Goal: Information Seeking & Learning: Learn about a topic

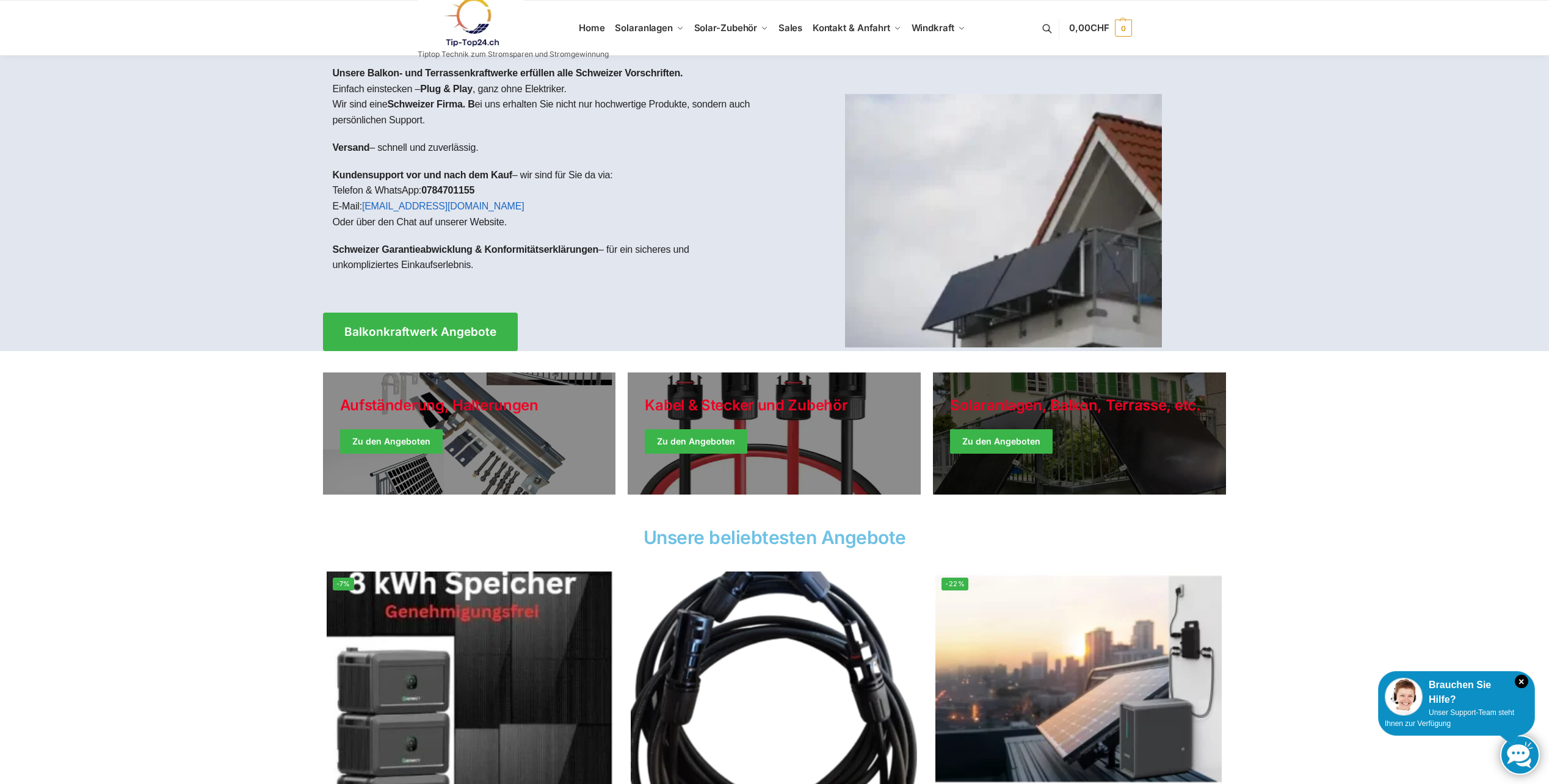
click at [1045, 426] on link "Winter Jackets" at bounding box center [1079, 433] width 293 height 122
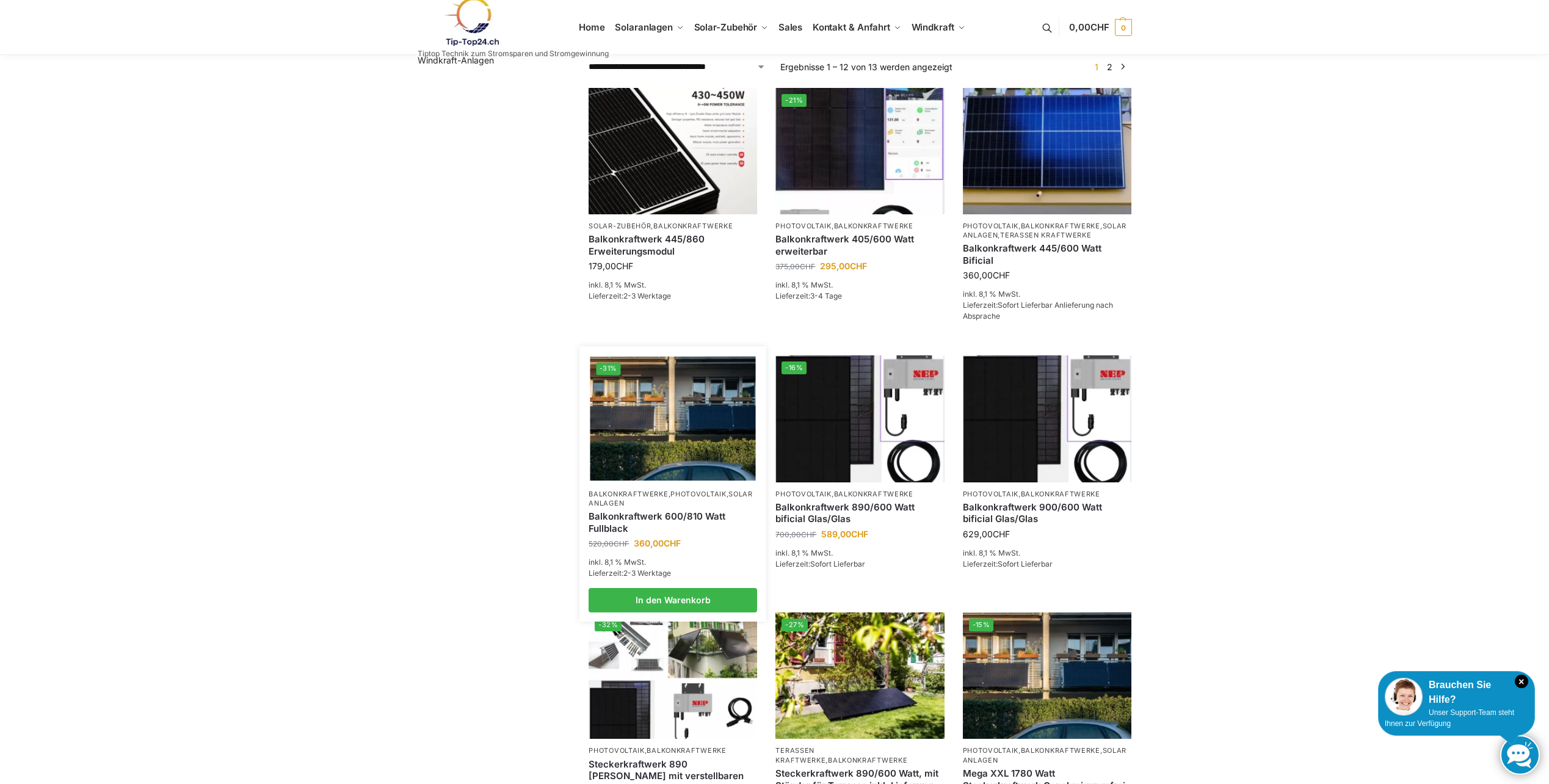
scroll to position [305, 0]
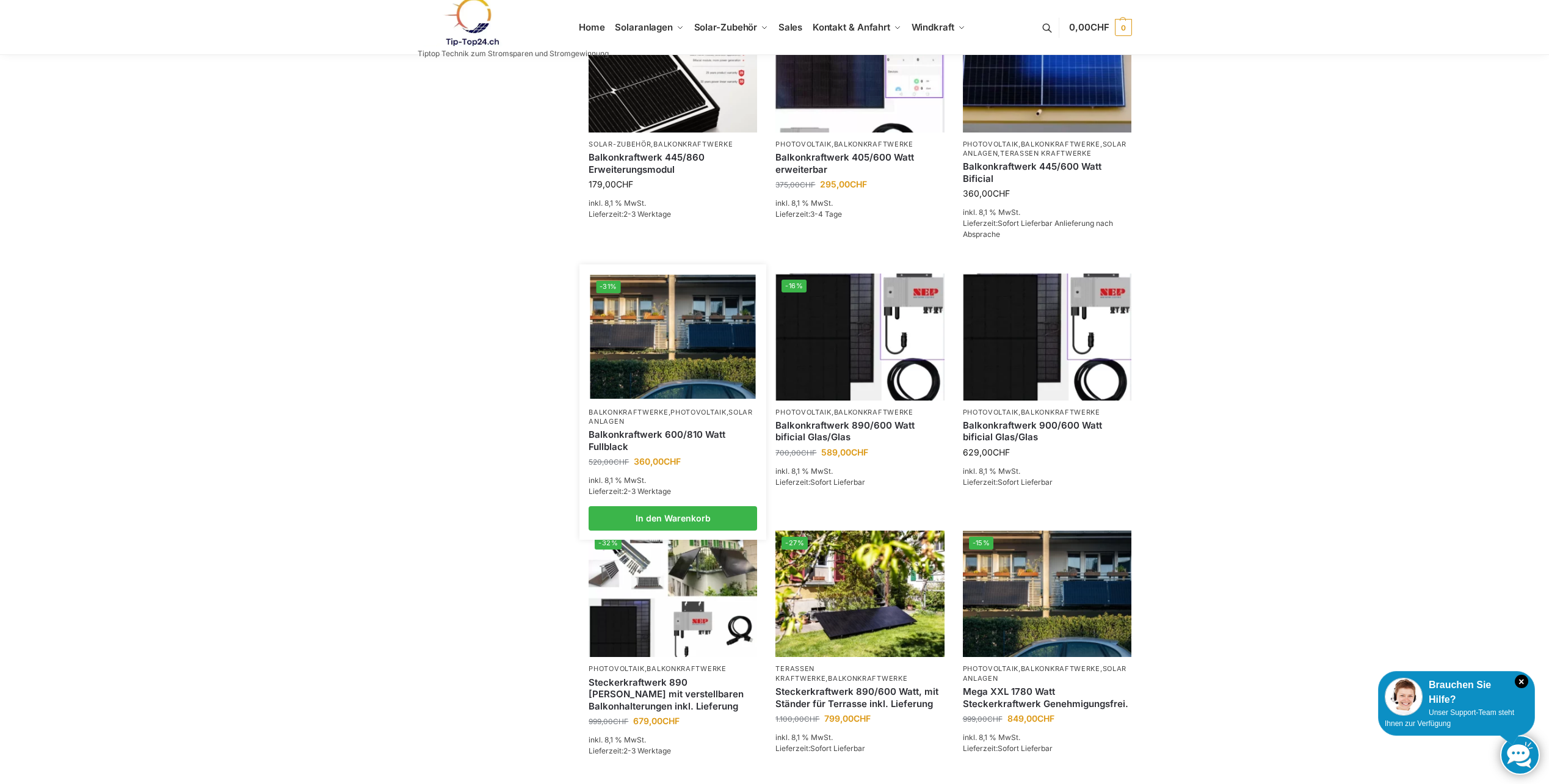
click at [636, 452] on link "Balkonkraftwerk 600/810 Watt Fullblack" at bounding box center [672, 440] width 168 height 24
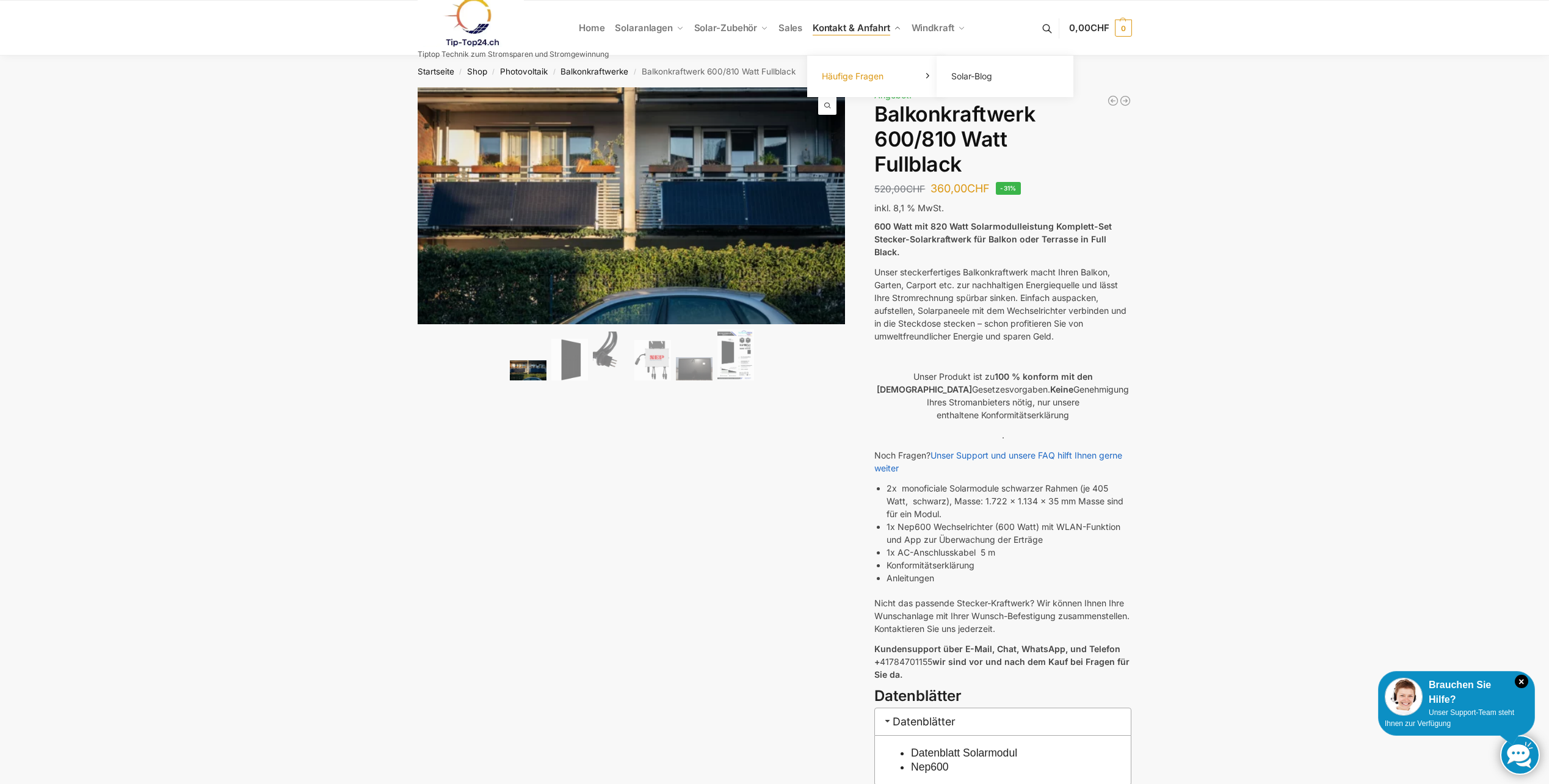
click at [897, 73] on link "Häufige Fragen" at bounding box center [876, 76] width 122 height 17
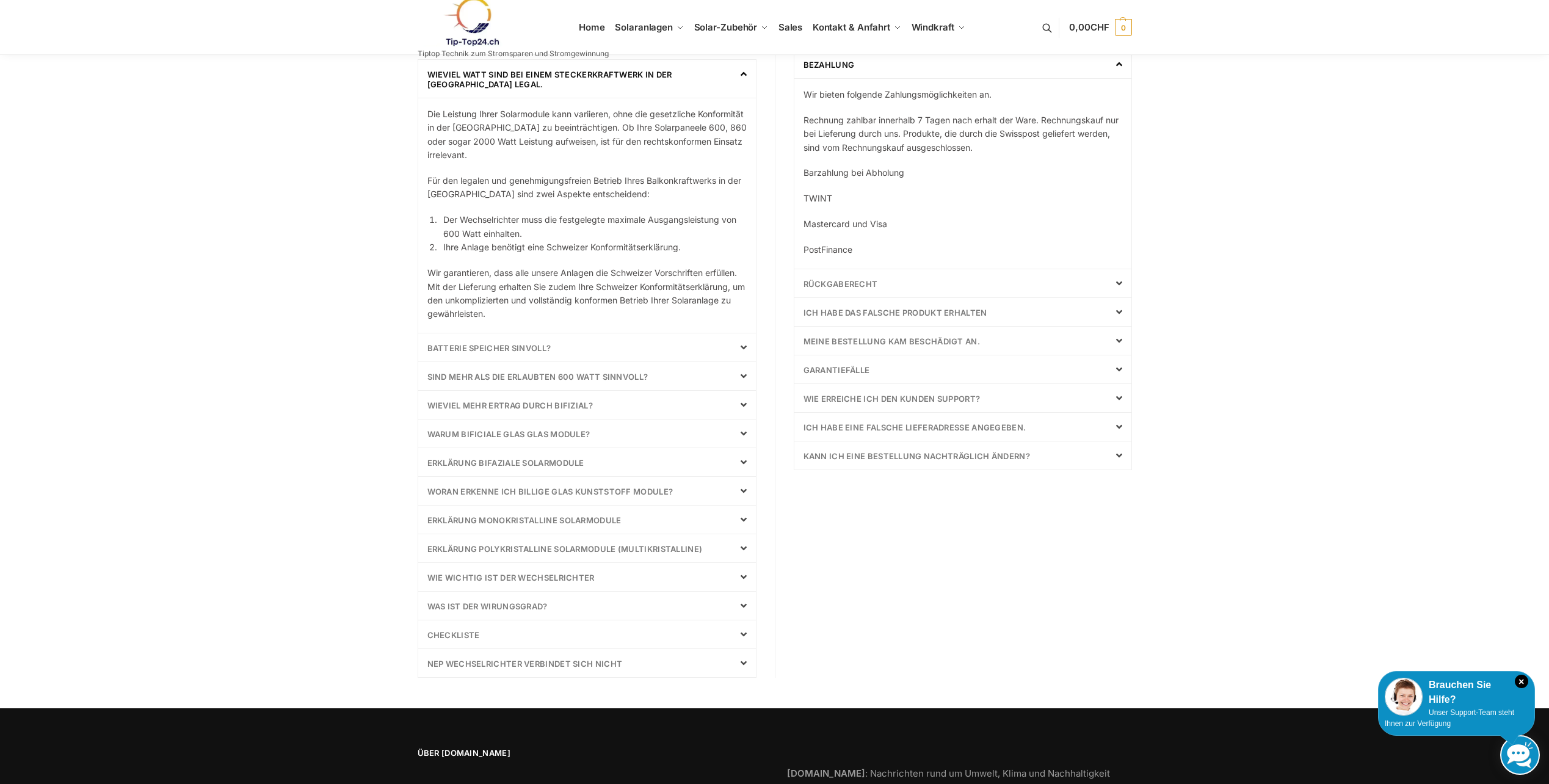
scroll to position [305, 0]
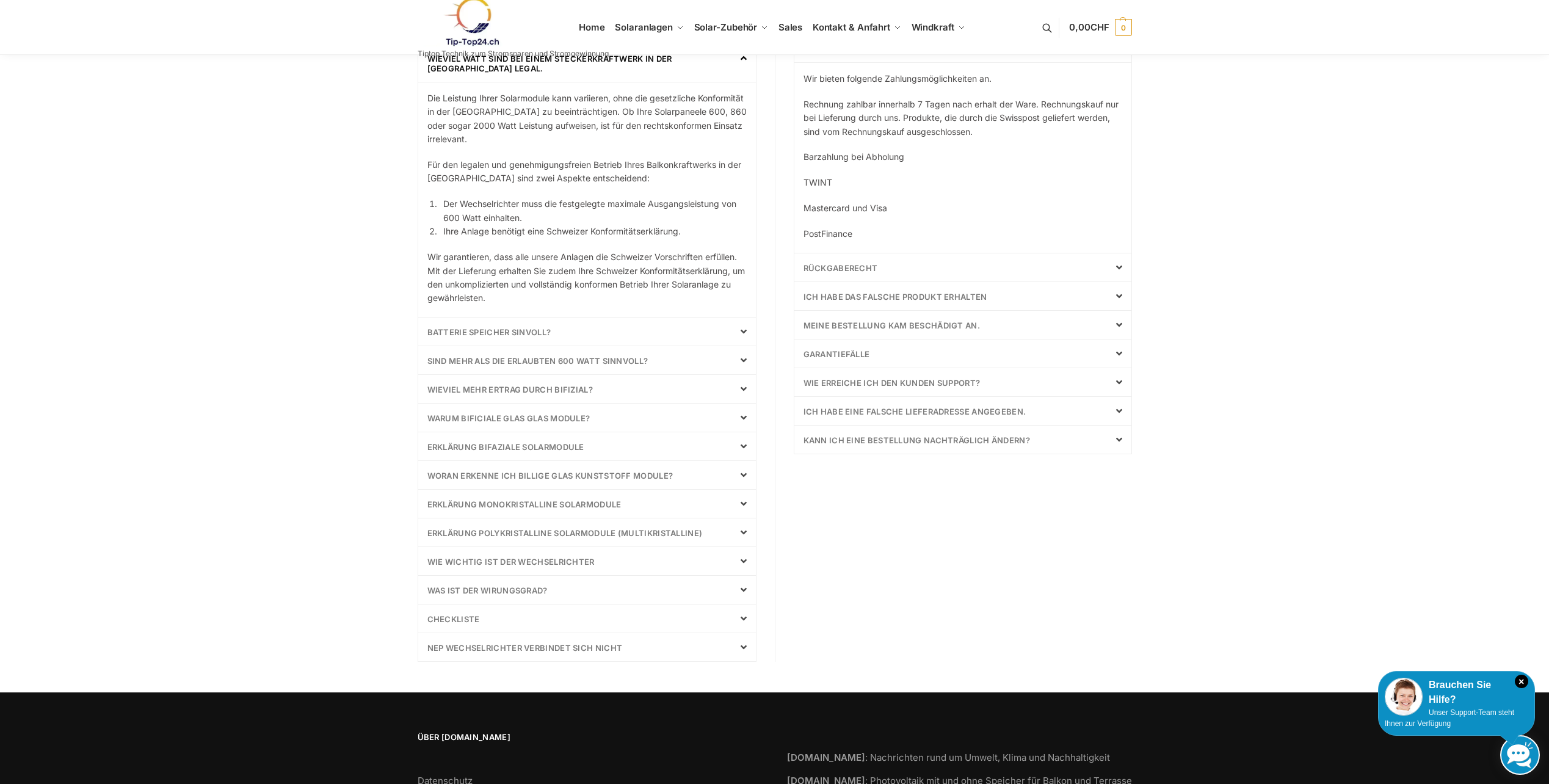
click at [461, 622] on link "Checkliste" at bounding box center [454, 619] width 53 height 10
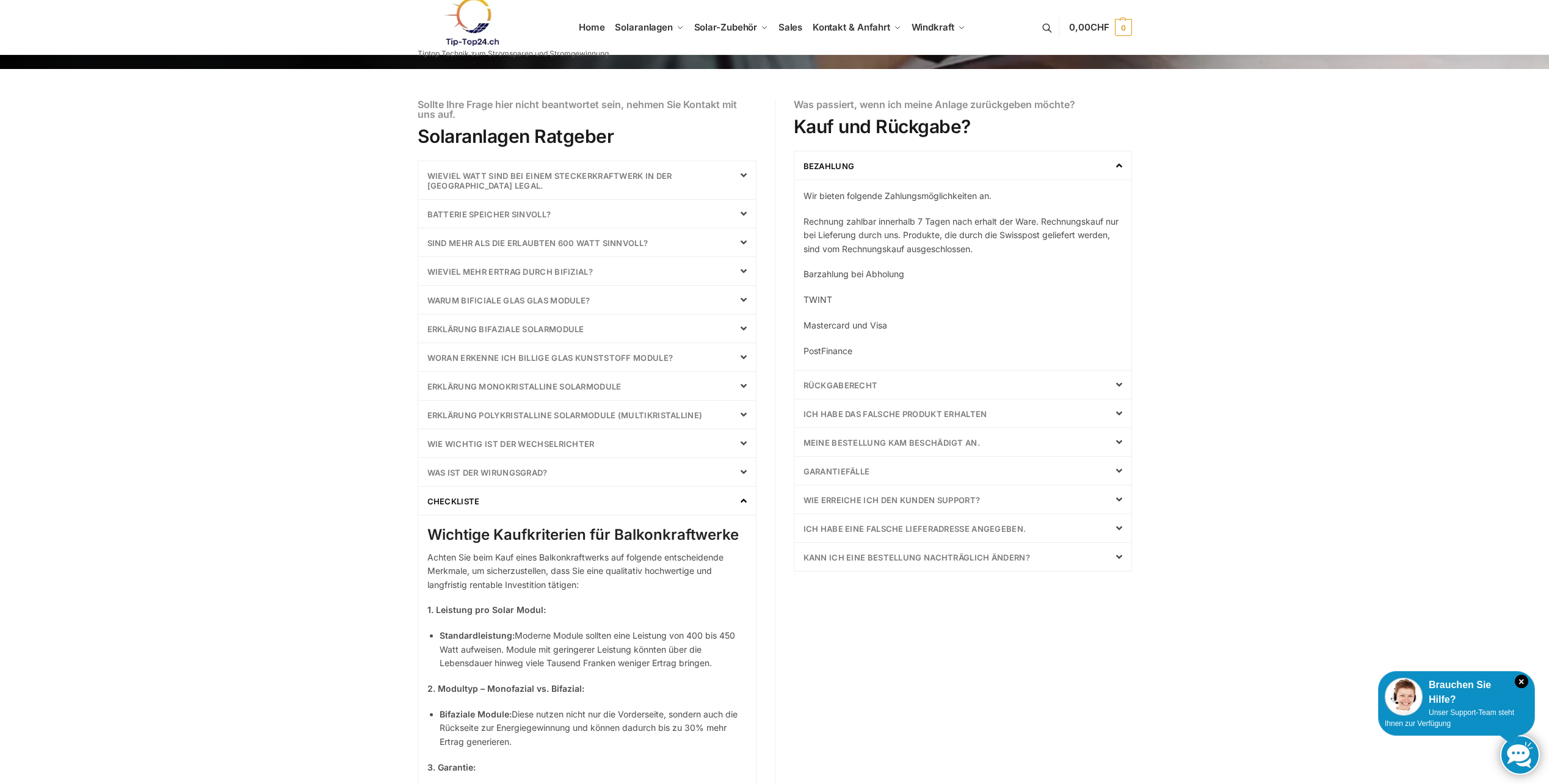
scroll to position [244, 0]
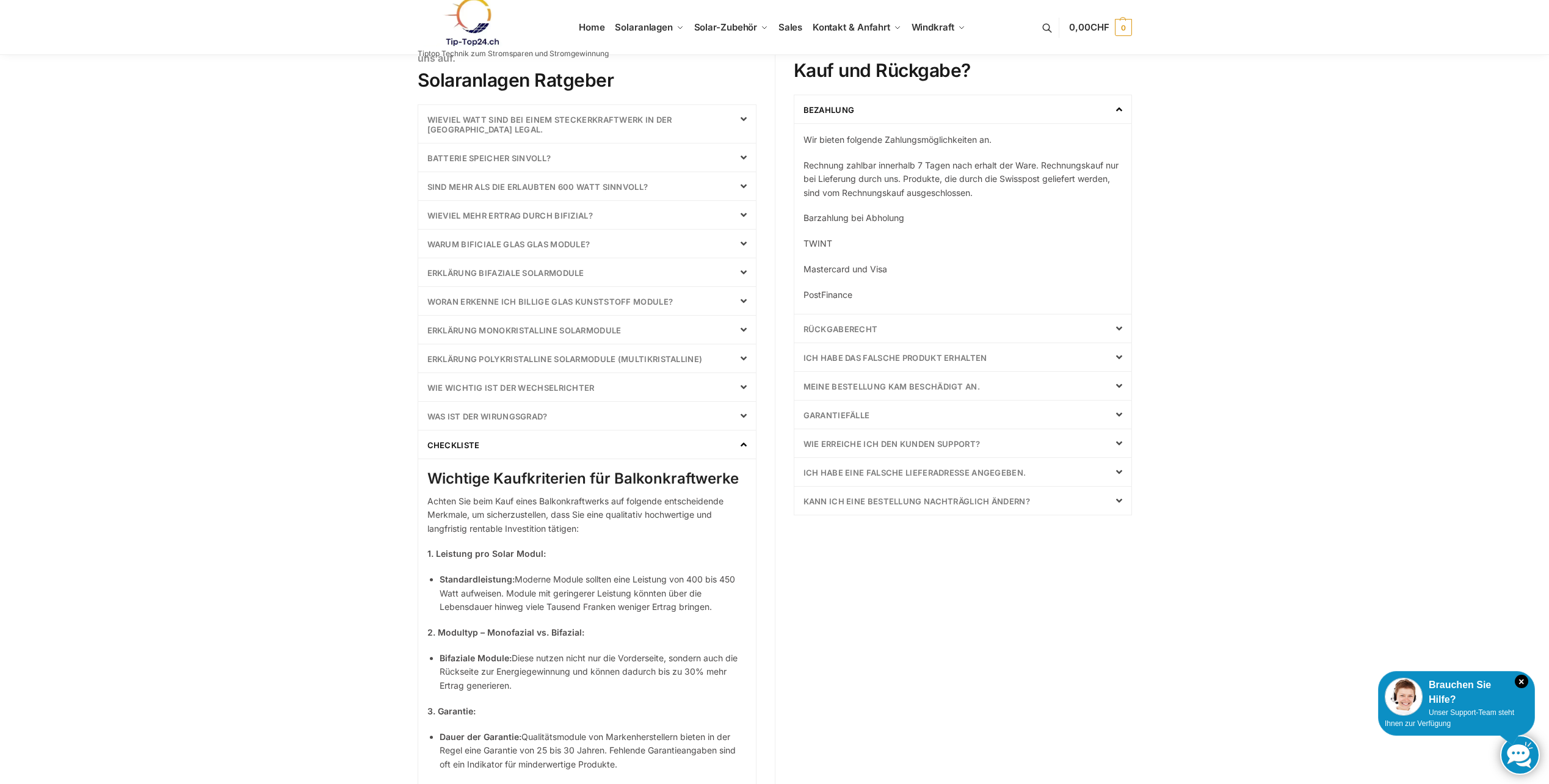
click at [490, 126] on div "Wieviel Watt sind bei einem Steckerkraftwerk in der Schweiz legal." at bounding box center [587, 124] width 338 height 38
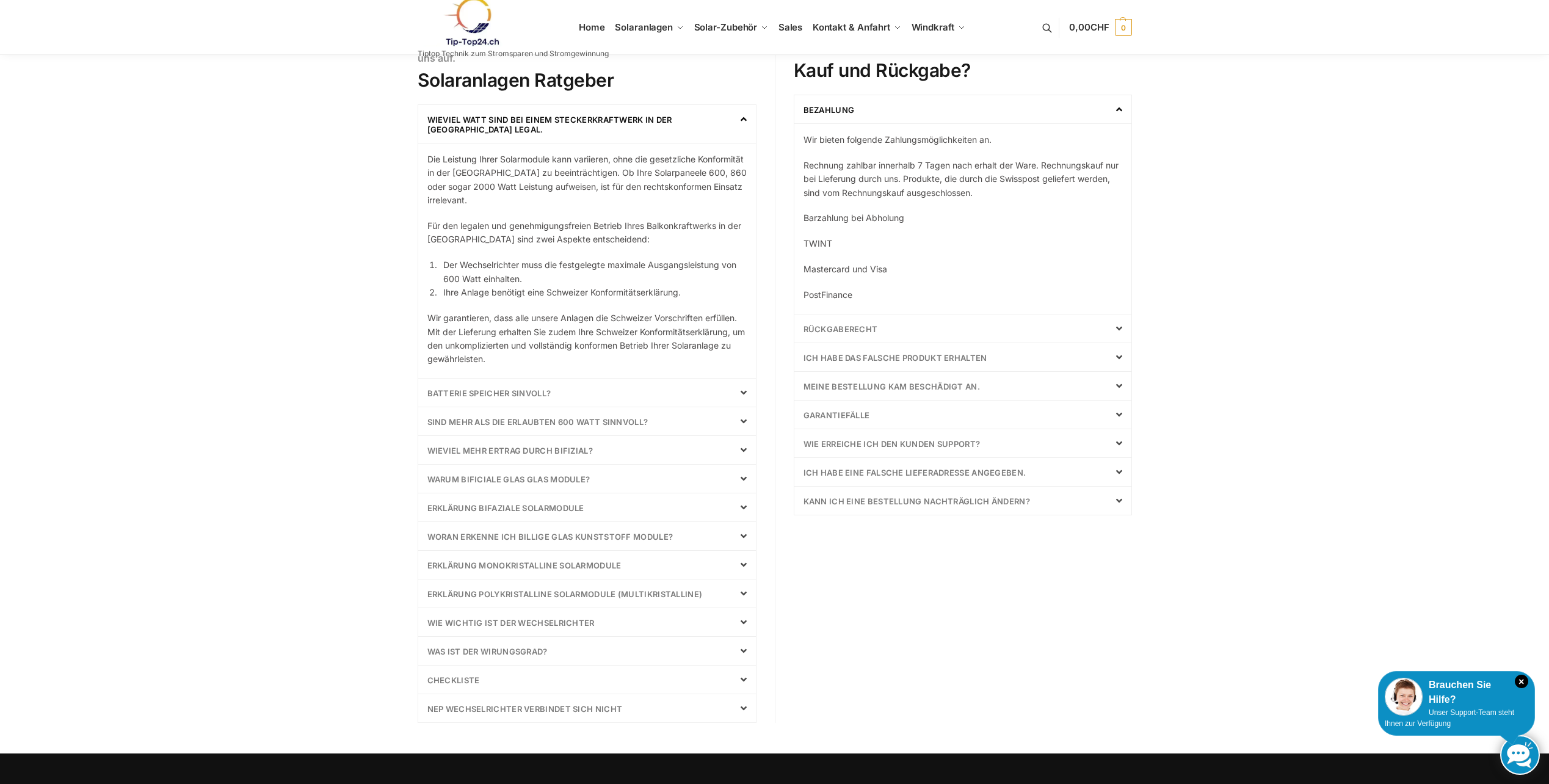
click at [490, 391] on link "Batterie Speicher Sinvoll?" at bounding box center [489, 393] width 124 height 10
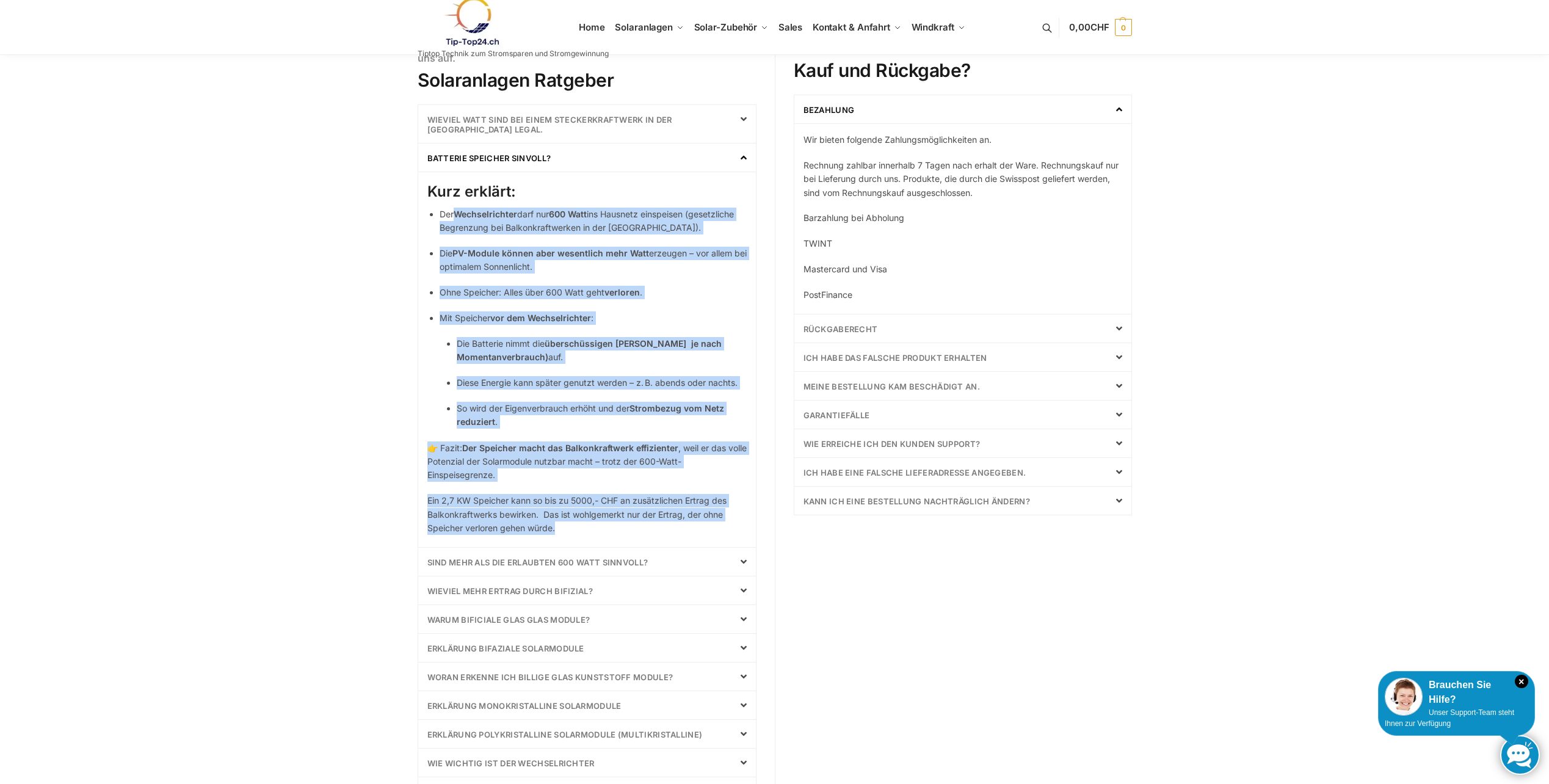
drag, startPoint x: 458, startPoint y: 218, endPoint x: 661, endPoint y: 538, distance: 379.0
click at [661, 538] on div "Batterie Speicher Sinvoll? Kurz erklärt: Der Wechselrichter darf nur 600 Watt i…" at bounding box center [587, 346] width 339 height 404
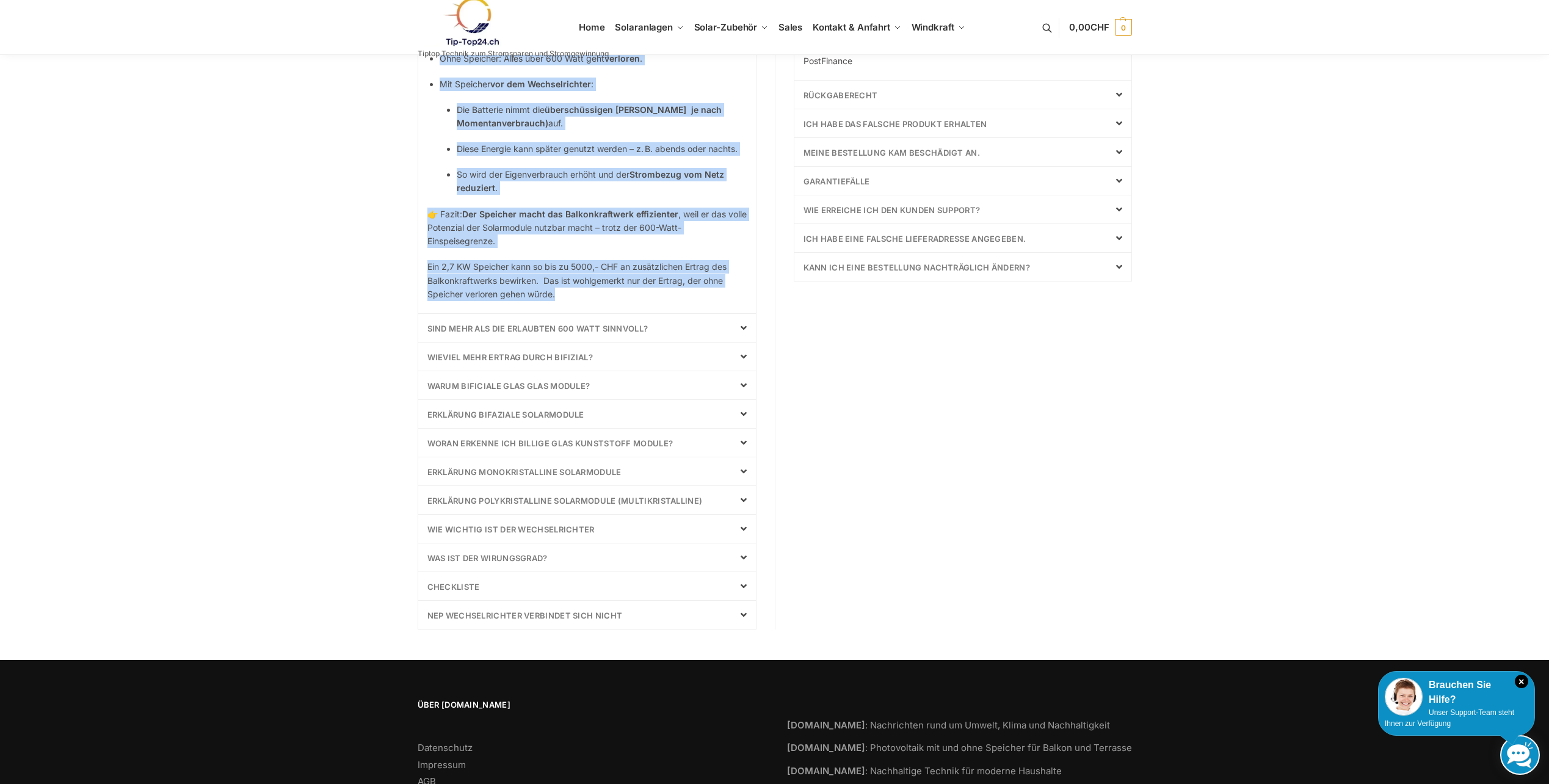
scroll to position [541, 0]
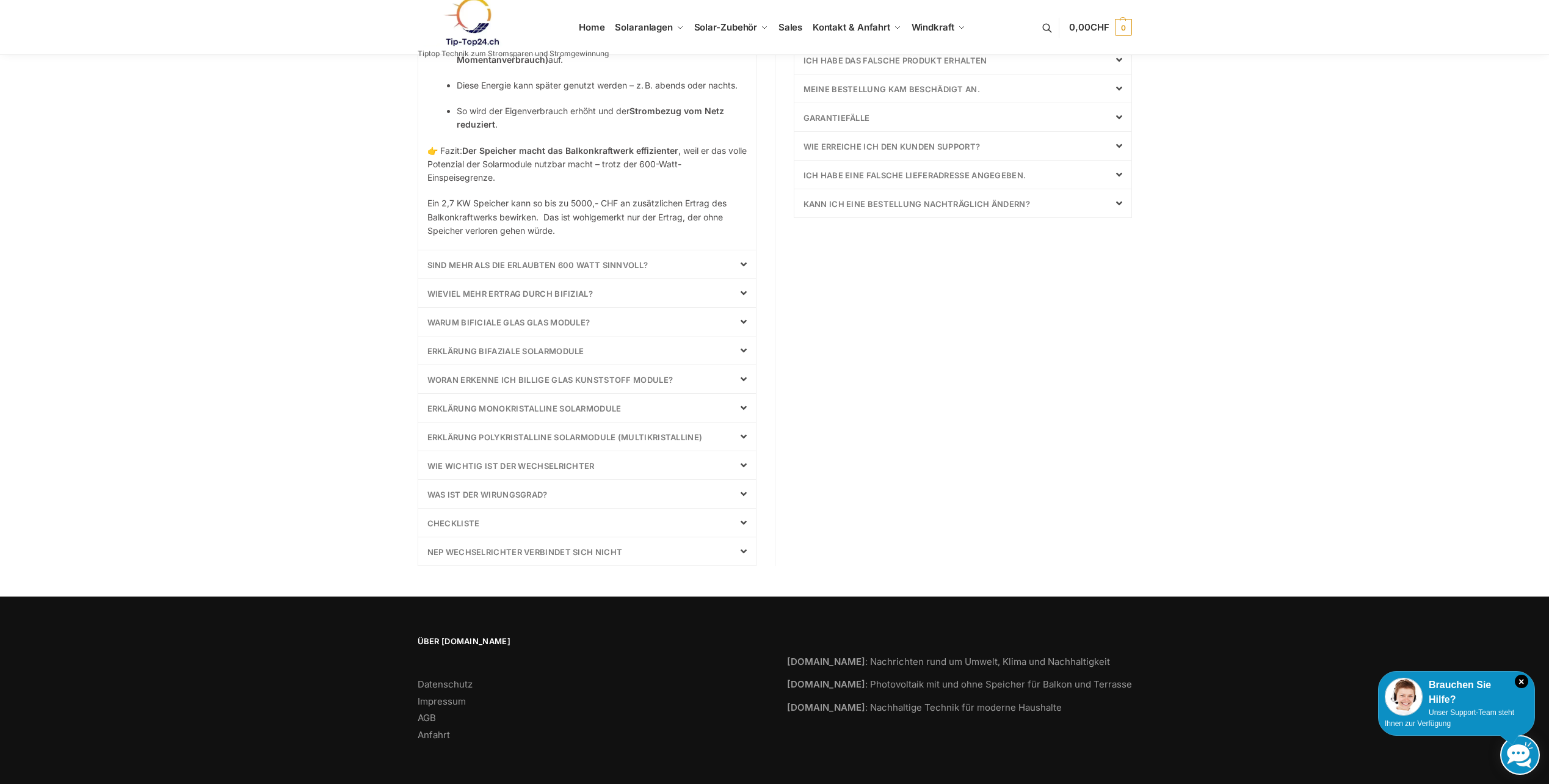
click at [592, 264] on link "Sind mehr als die erlaubten 600 Watt sinnvoll?" at bounding box center [538, 264] width 221 height 10
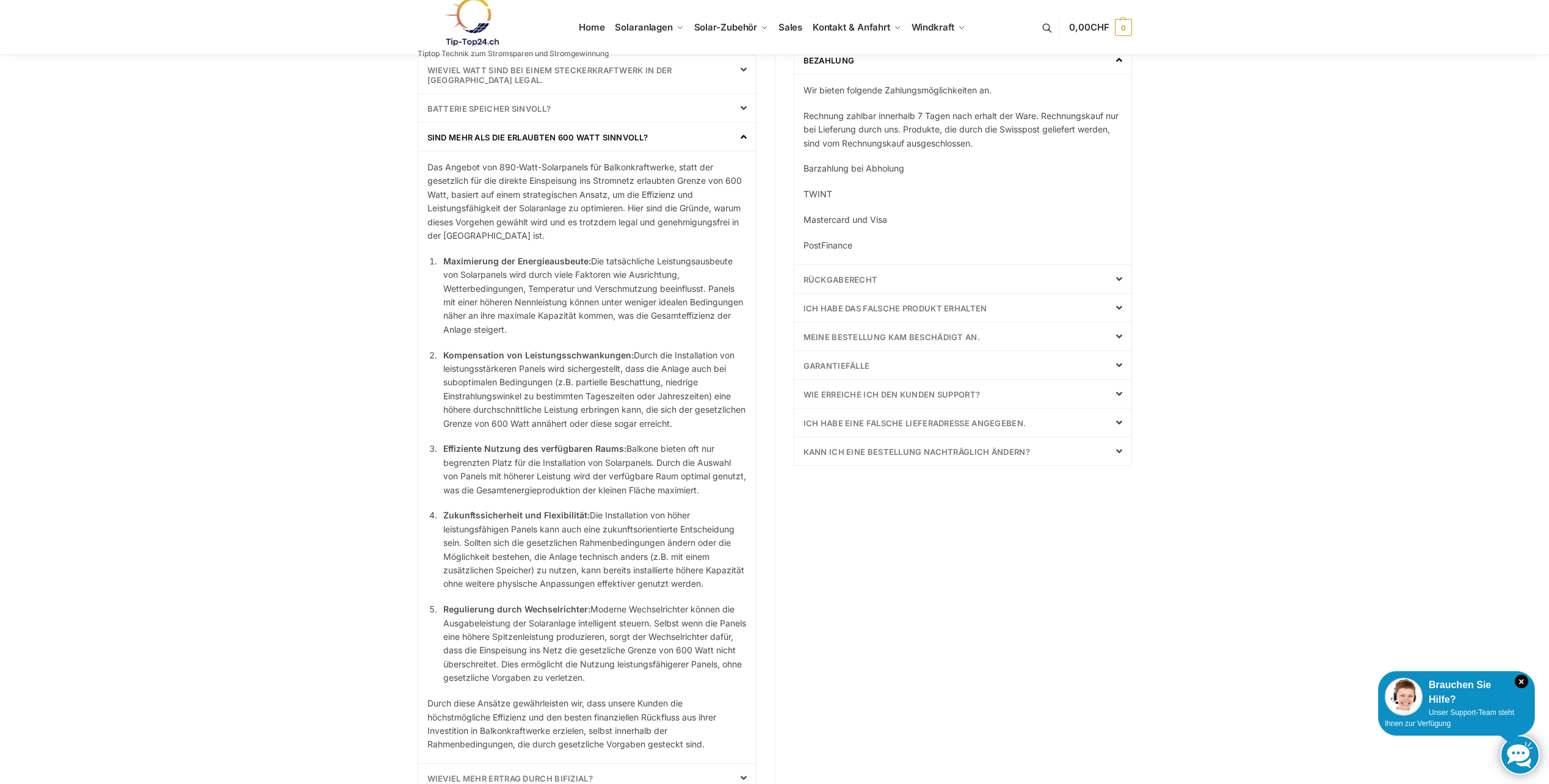
scroll to position [168, 0]
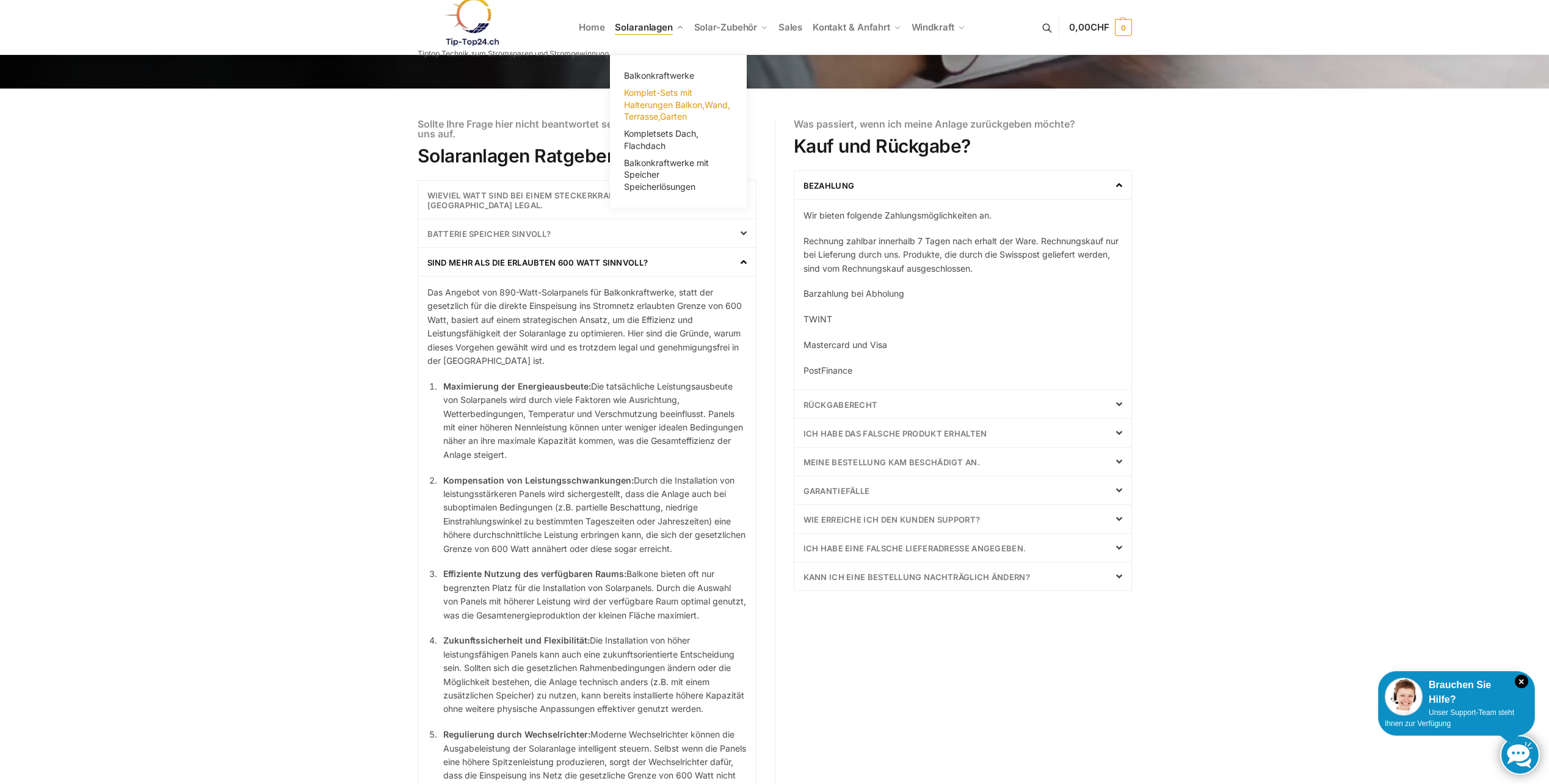
click at [657, 101] on span "Komplet-Sets mit Halterungen Balkon,Wand, Terrasse,Garten" at bounding box center [677, 104] width 106 height 34
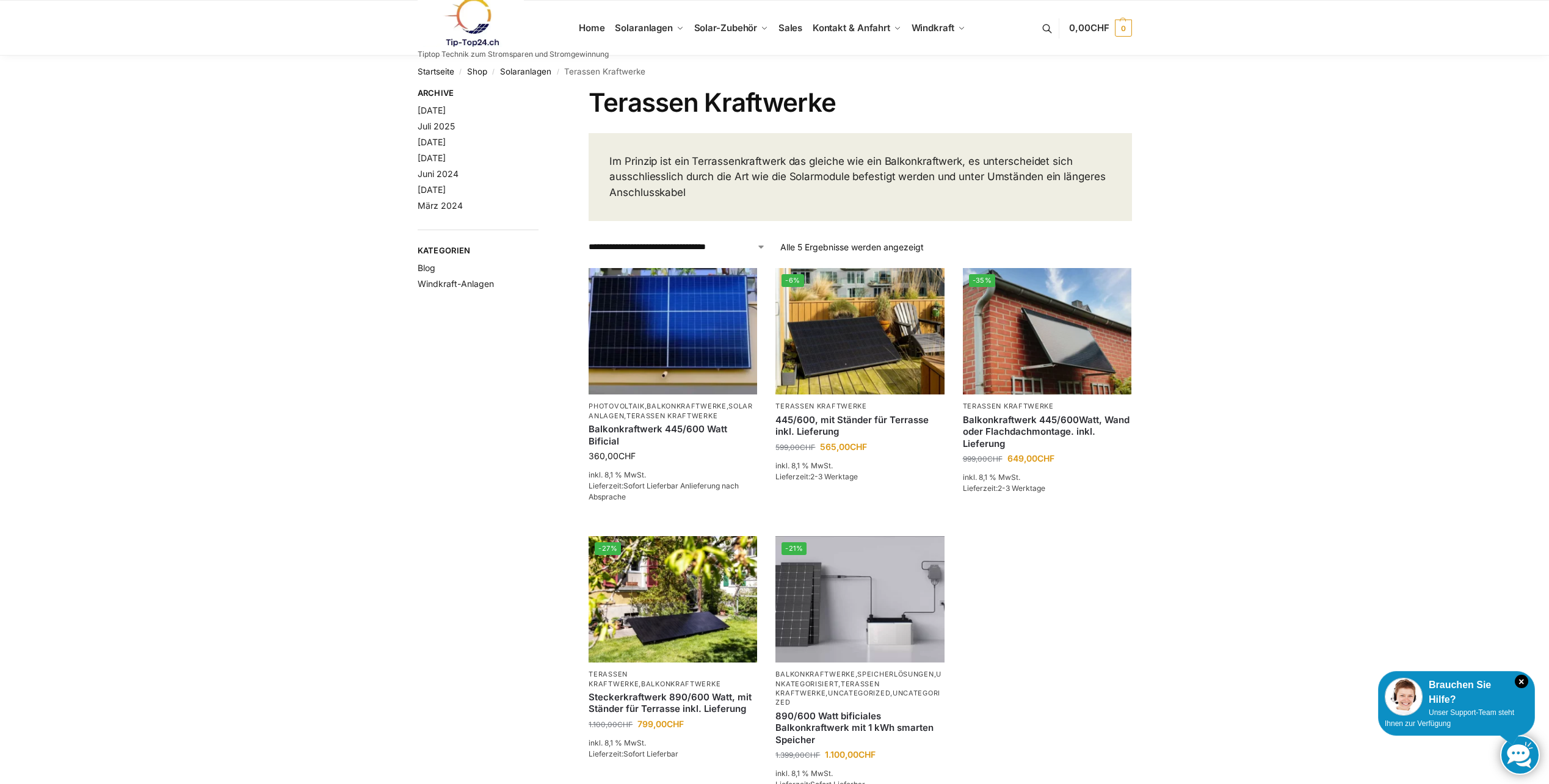
click at [583, 32] on link at bounding box center [513, 22] width 191 height 50
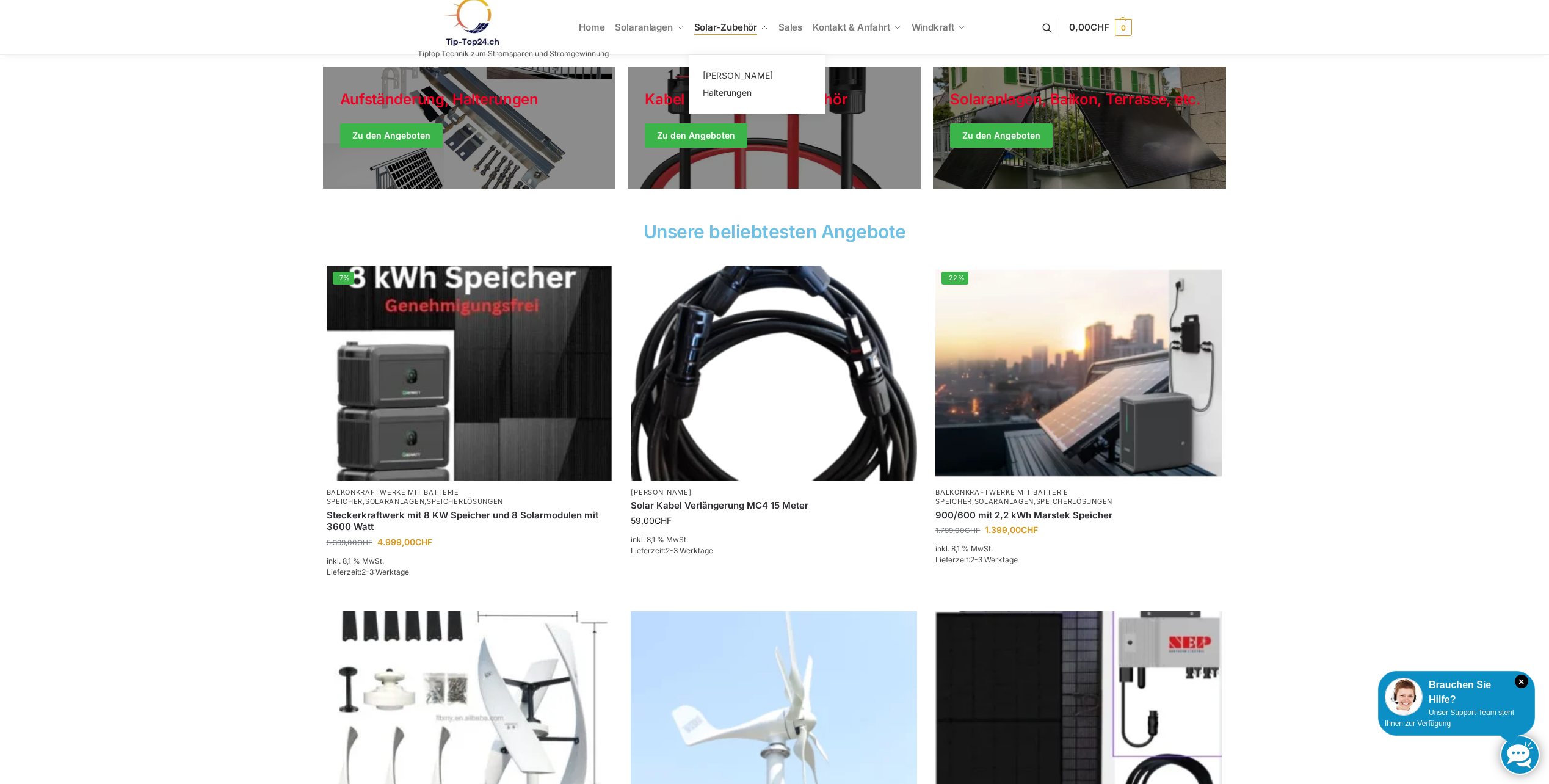
scroll to position [305, 0]
